Goal: Find specific page/section: Find specific page/section

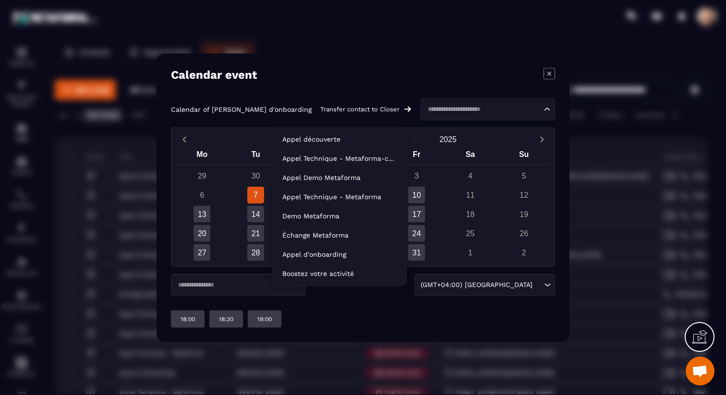
click at [425, 114] on input "Search for option" at bounding box center [483, 109] width 117 height 10
click at [452, 88] on div "Calendar event Calendar of [PERSON_NAME] d'onboarding Transfer contact to Close…" at bounding box center [363, 197] width 413 height 289
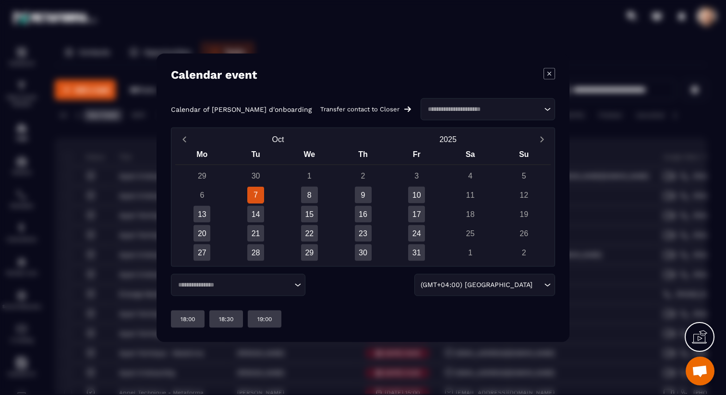
click at [552, 70] on icon "Modal window" at bounding box center [550, 74] width 12 height 12
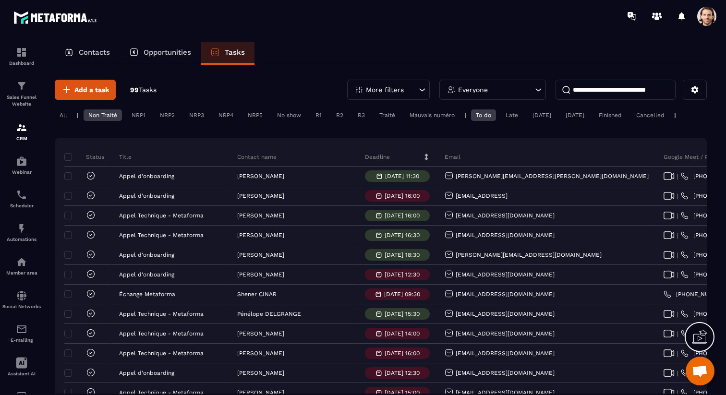
click at [706, 20] on span at bounding box center [706, 16] width 19 height 19
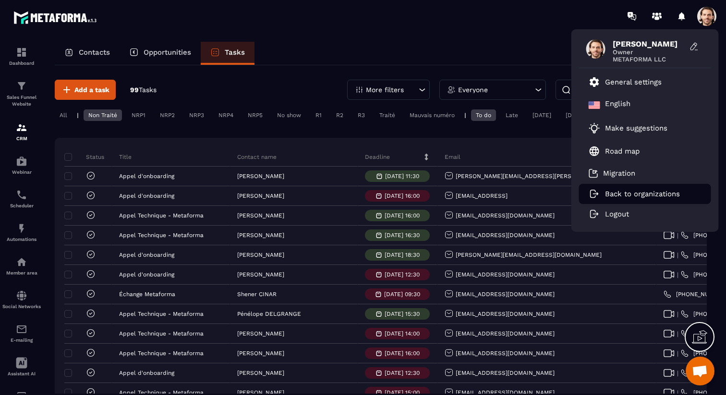
click at [635, 192] on p "Back to organizations" at bounding box center [642, 194] width 75 height 9
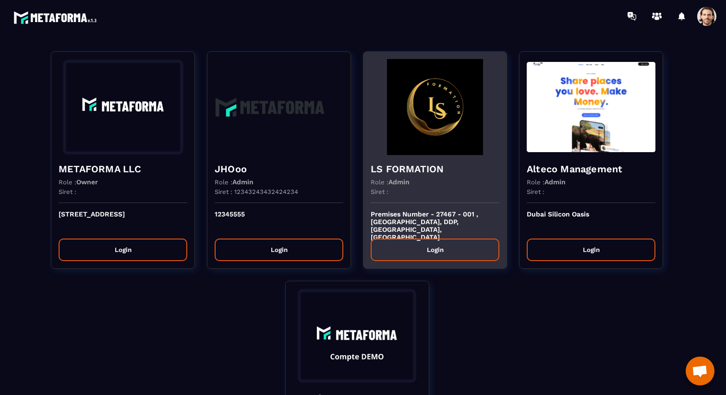
click at [457, 152] on img at bounding box center [435, 107] width 129 height 96
